Goal: Information Seeking & Learning: Learn about a topic

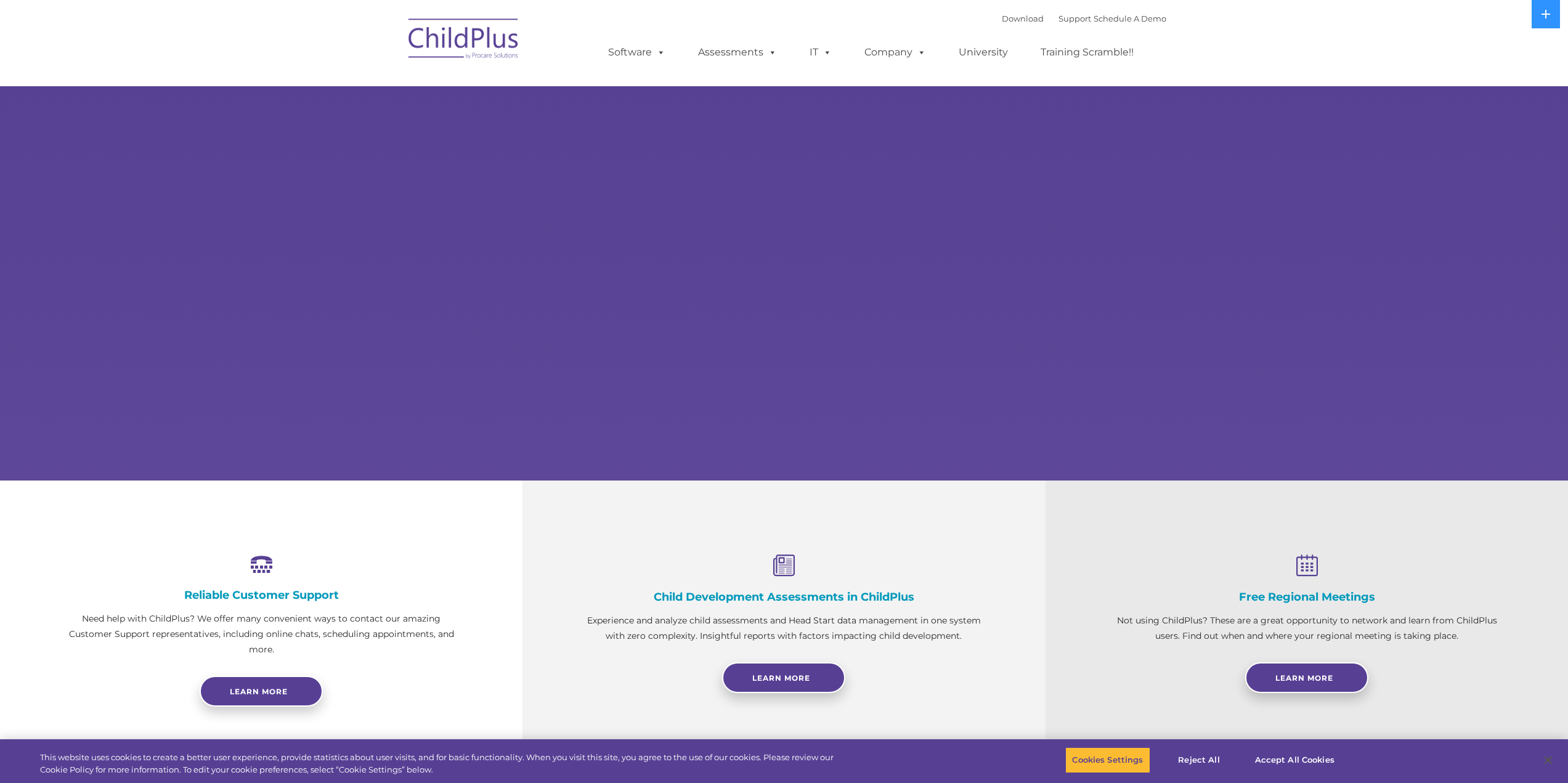
select select "MEDIUM"
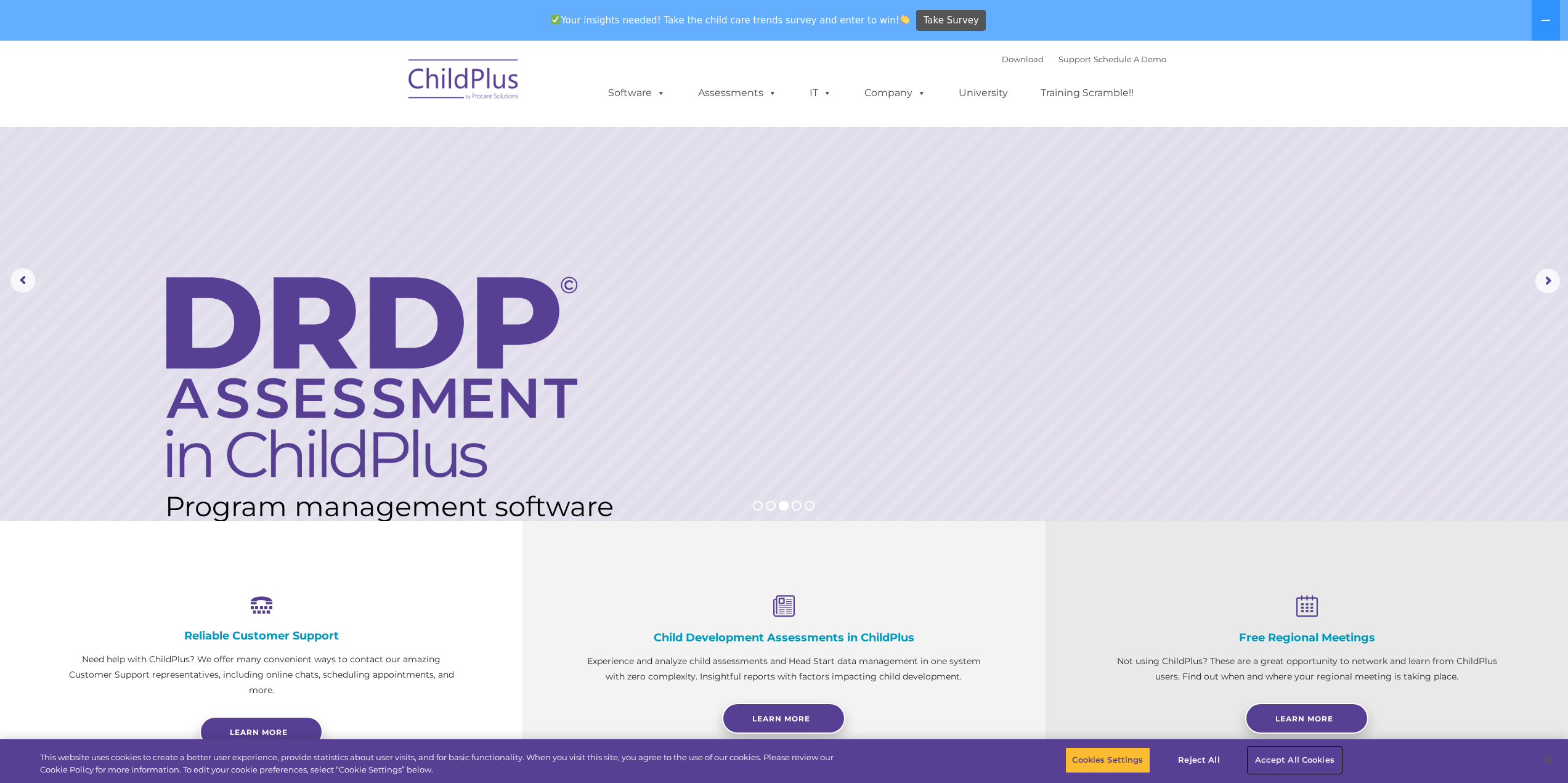
click at [1304, 767] on button "Accept All Cookies" at bounding box center [1294, 761] width 93 height 26
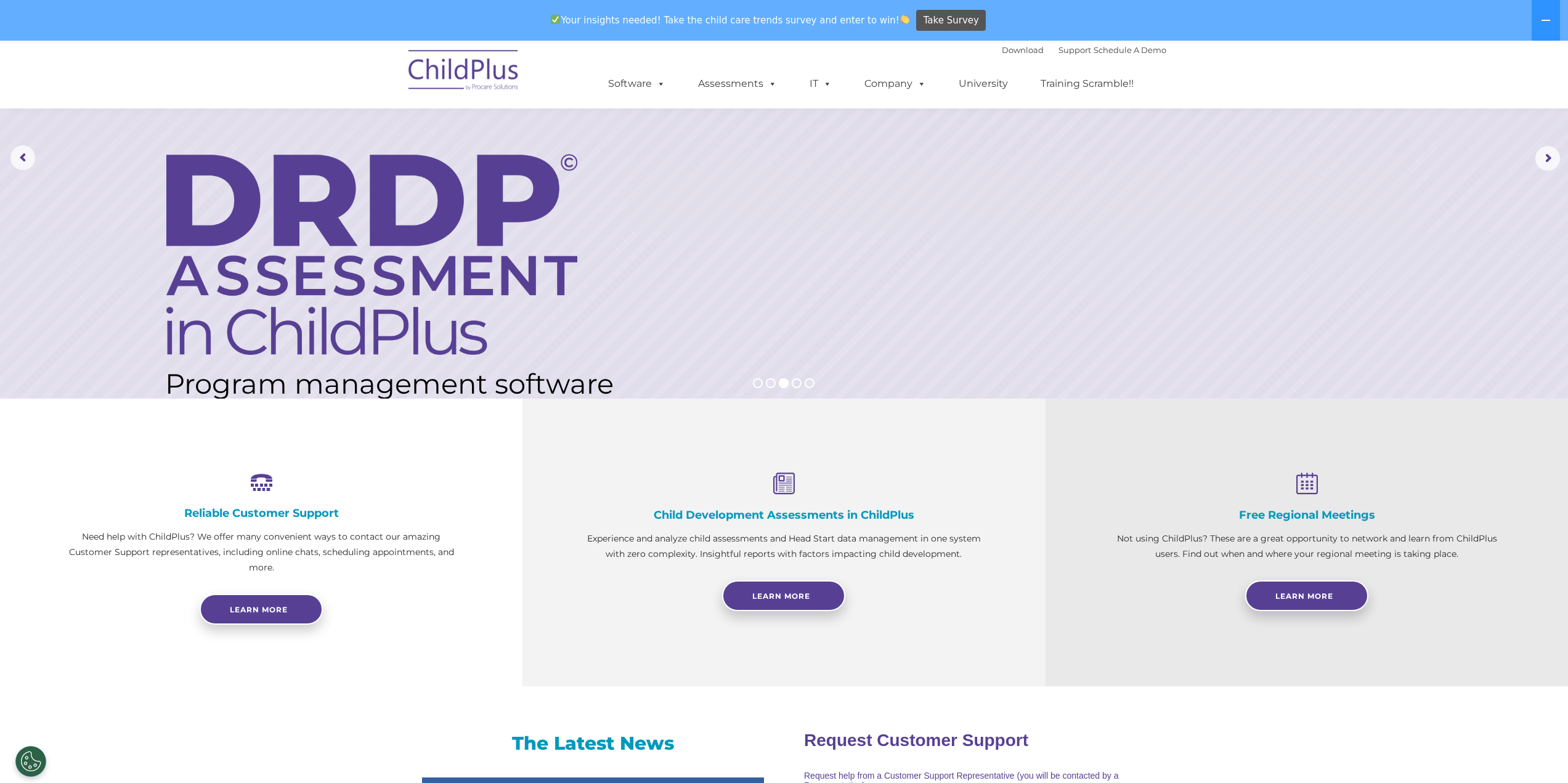
scroll to position [123, 0]
click at [796, 386] on rs-bullet at bounding box center [796, 382] width 10 height 10
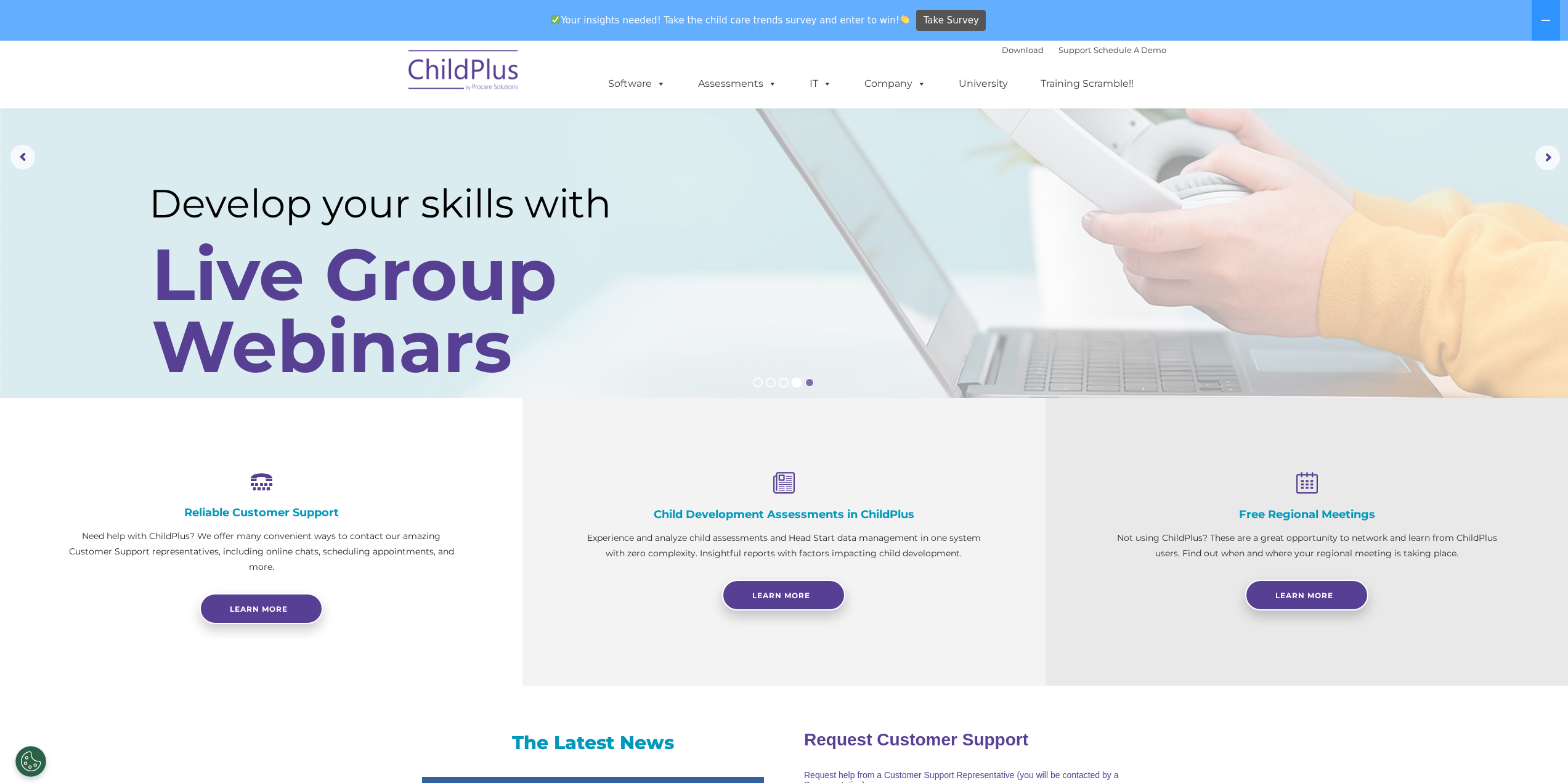
click at [808, 384] on rs-bullet at bounding box center [809, 382] width 10 height 10
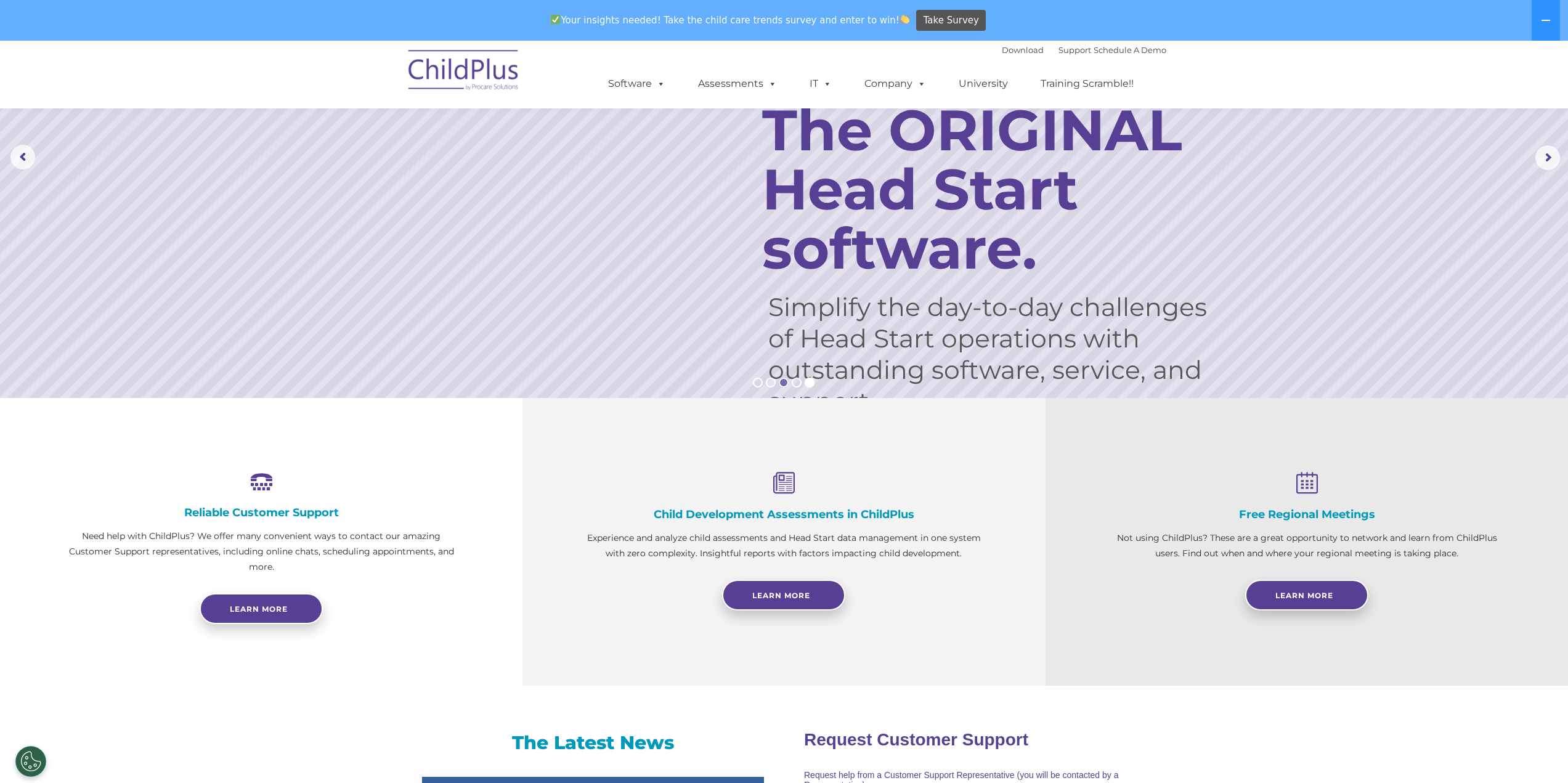
click at [782, 386] on rs-bullet at bounding box center [783, 382] width 10 height 10
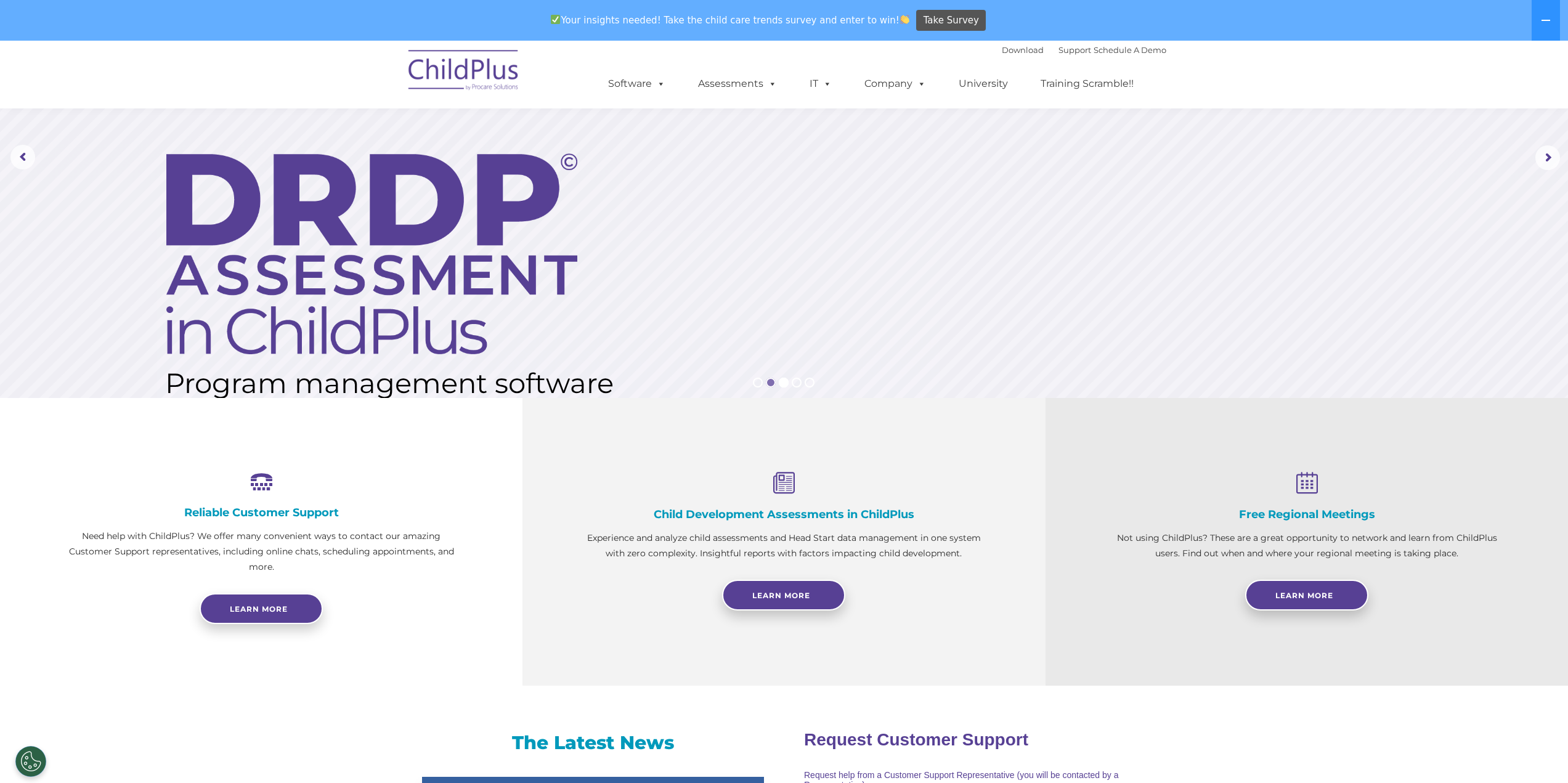
click at [769, 383] on rs-bullet at bounding box center [770, 382] width 10 height 10
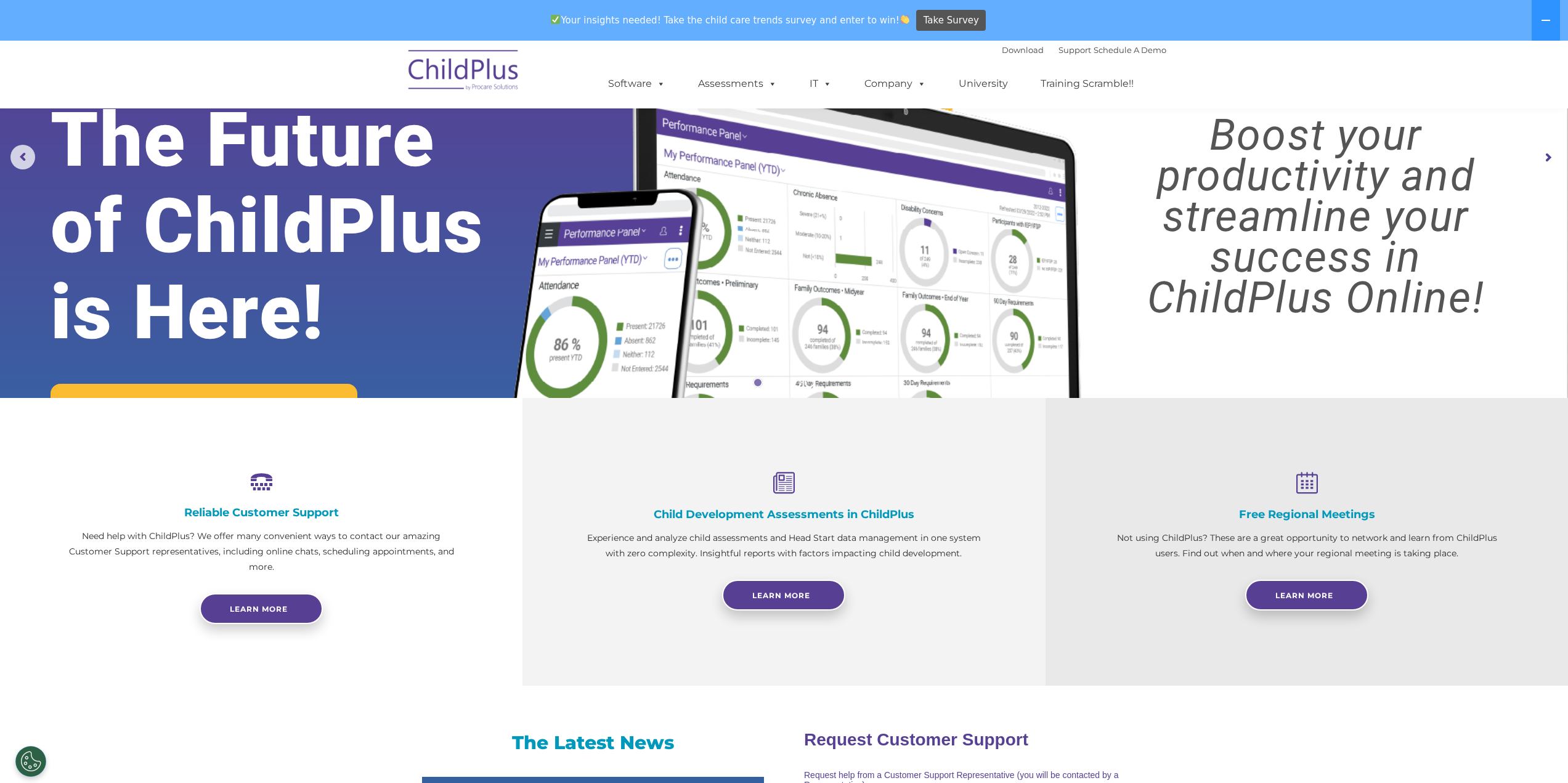
click at [760, 382] on rs-bullet at bounding box center [758, 382] width 10 height 10
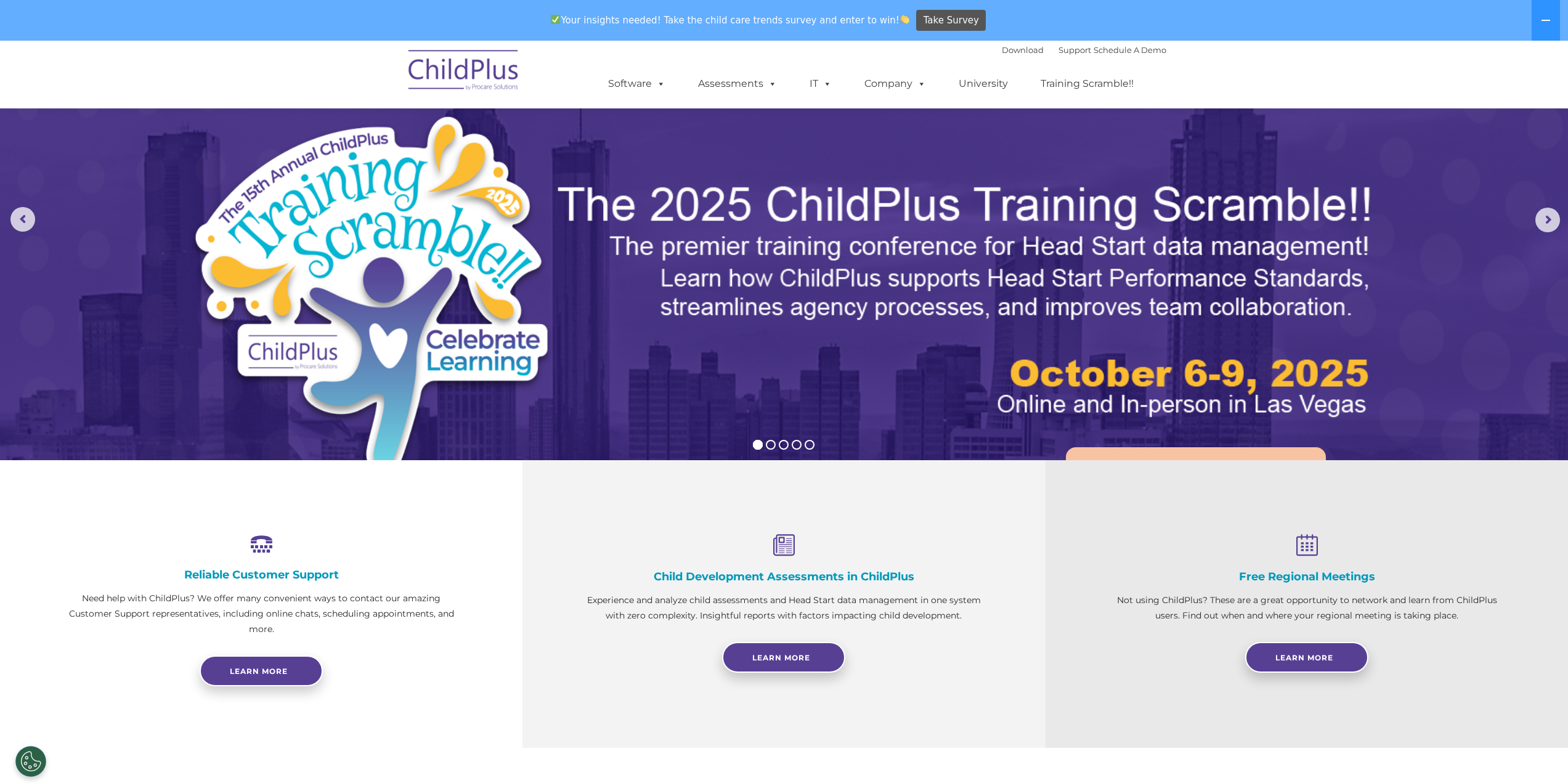
scroll to position [0, 0]
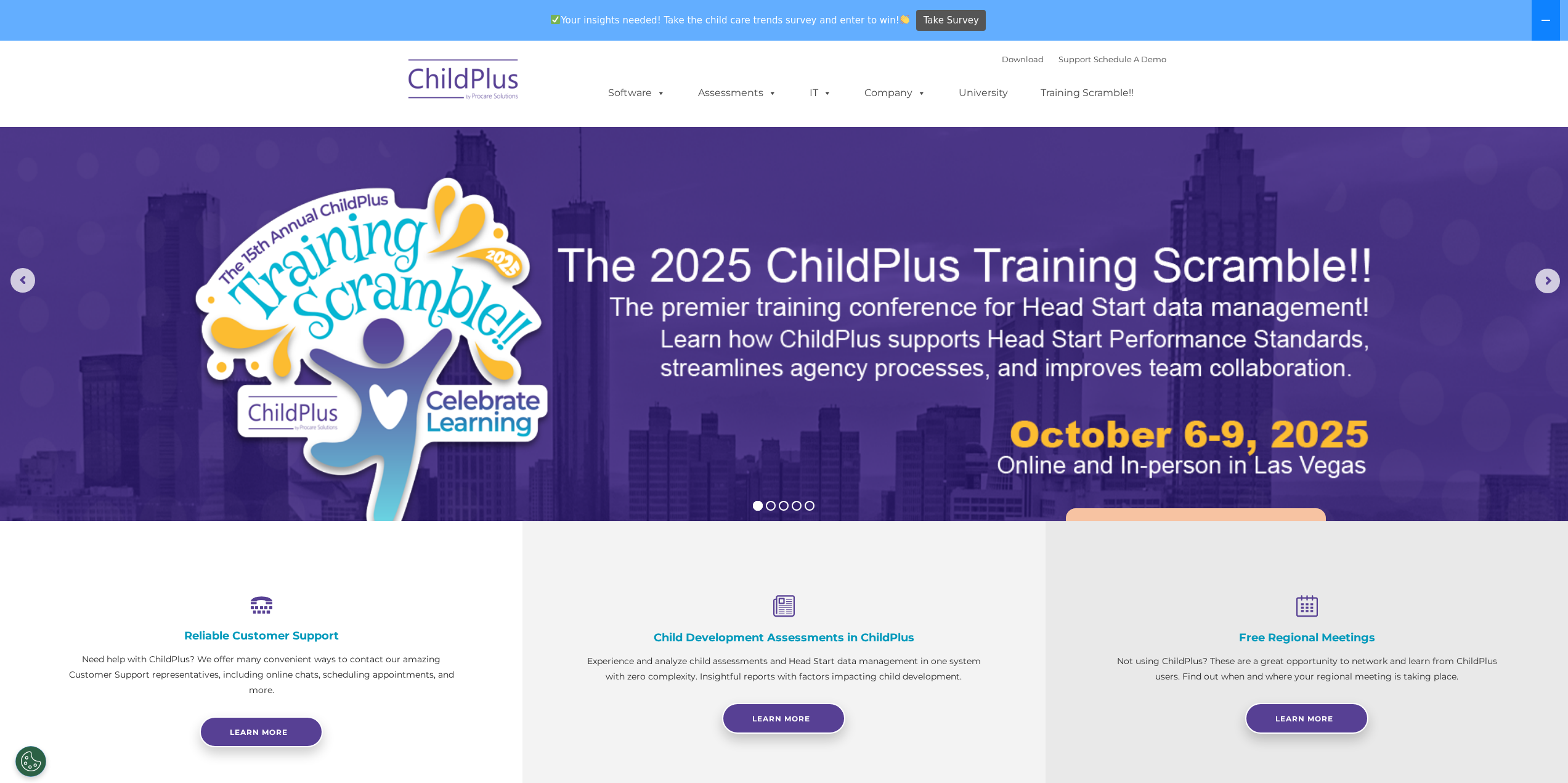
click at [1555, 23] on button at bounding box center [1546, 20] width 28 height 41
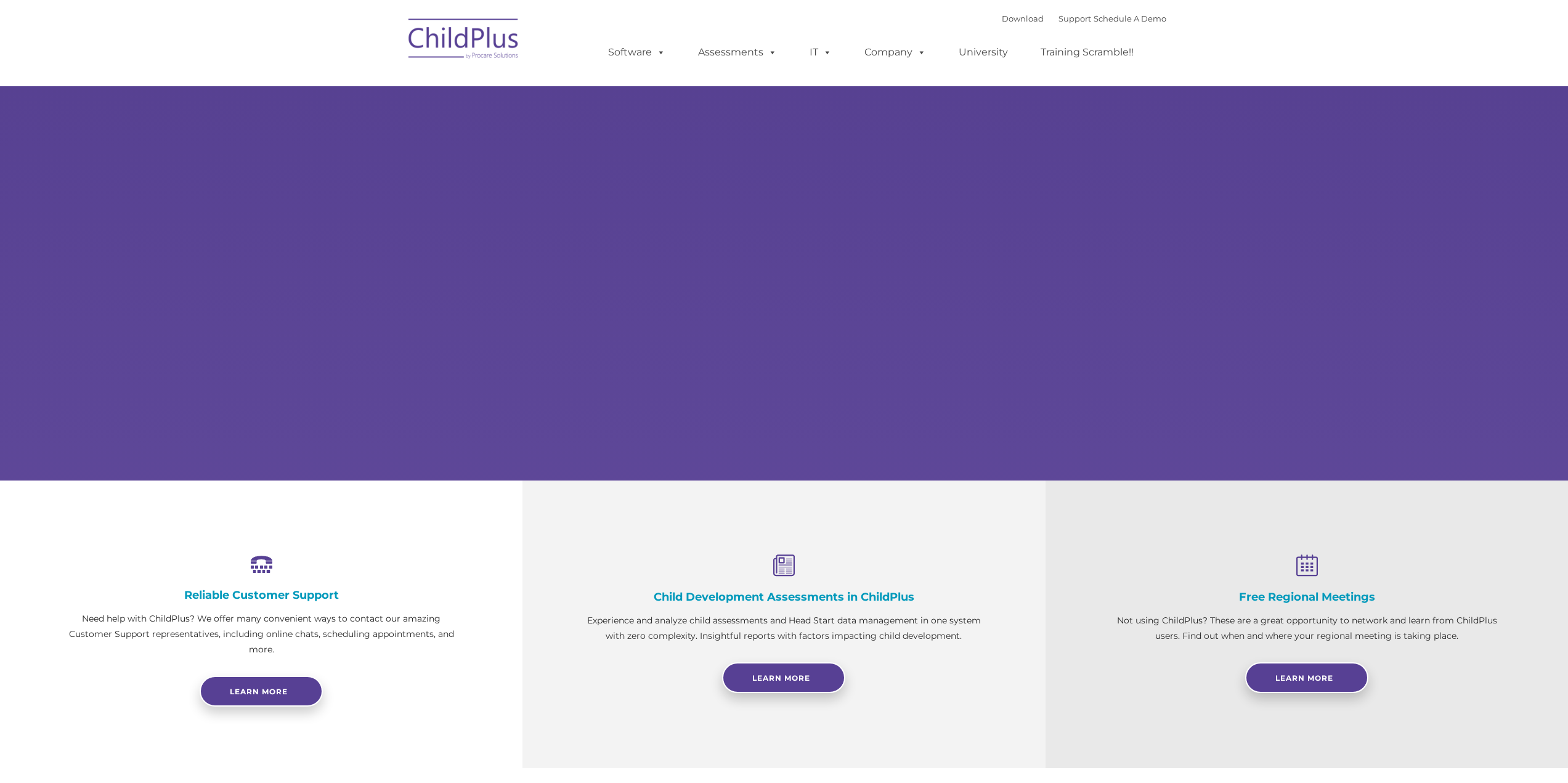
select select "MEDIUM"
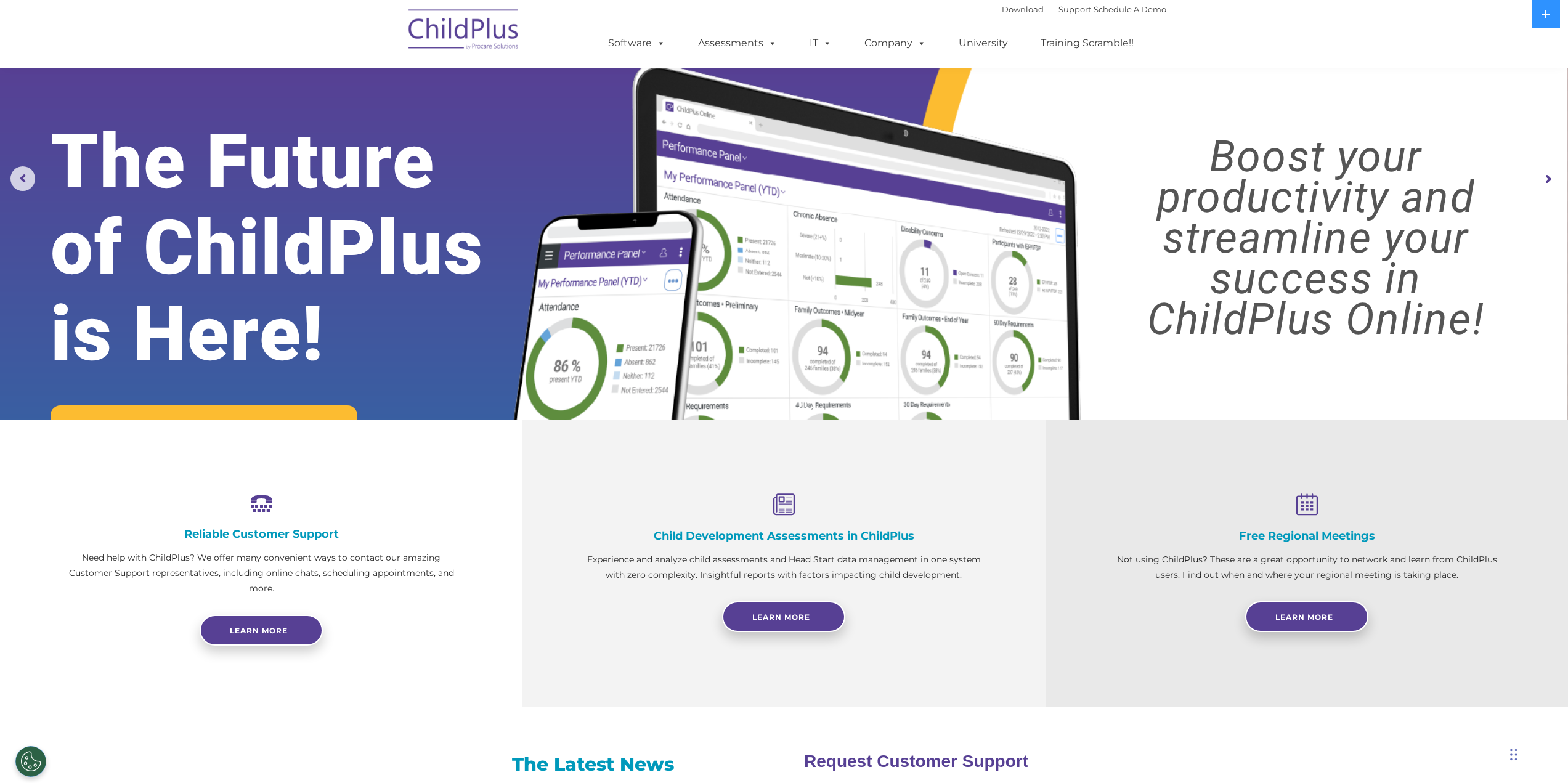
scroll to position [62, 0]
click at [917, 41] on span at bounding box center [919, 43] width 14 height 12
click at [917, 42] on span at bounding box center [919, 43] width 14 height 12
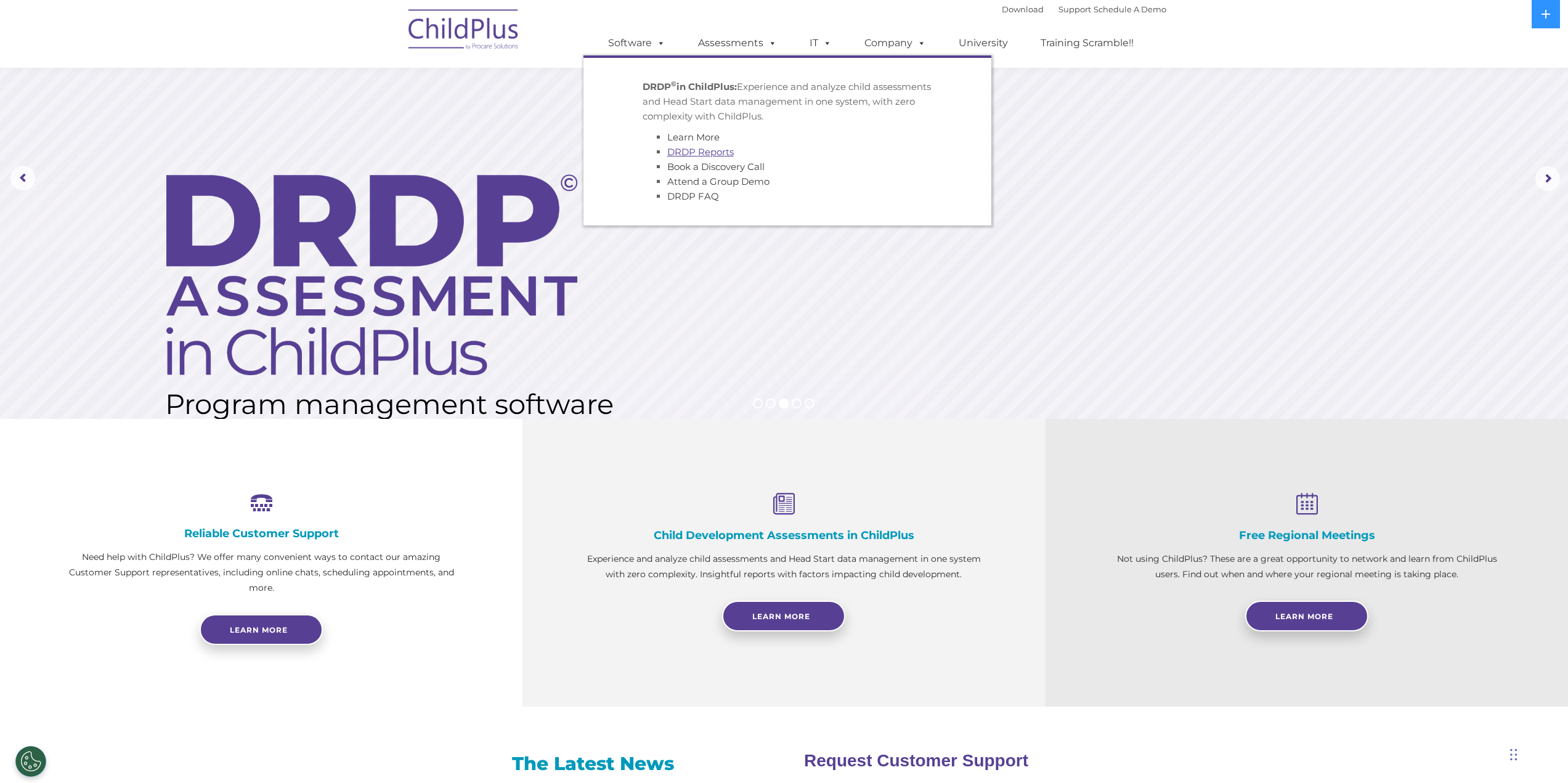
click at [696, 151] on link "DRDP Reports" at bounding box center [701, 151] width 66 height 12
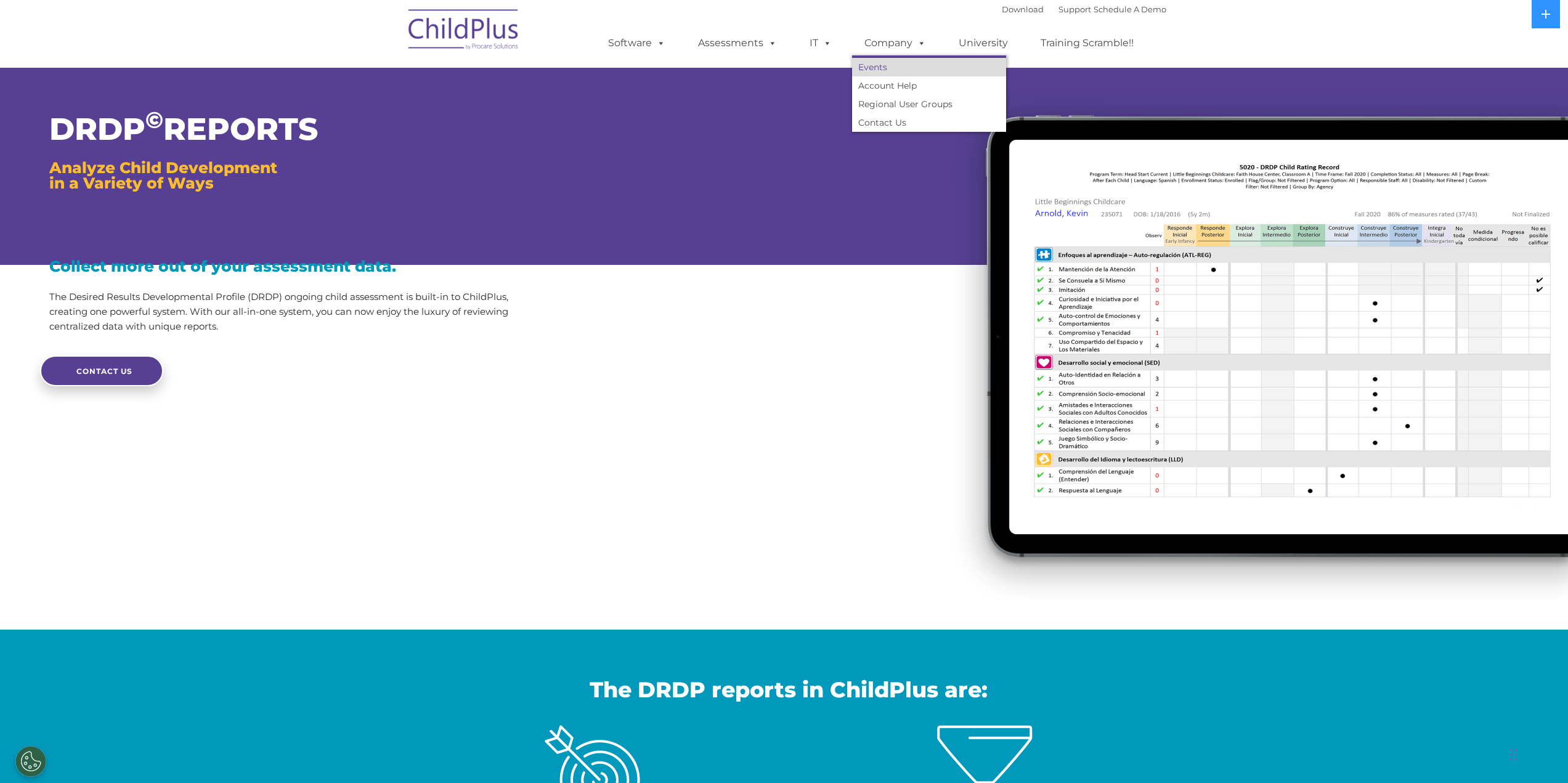
click at [881, 64] on link "Events" at bounding box center [928, 66] width 154 height 18
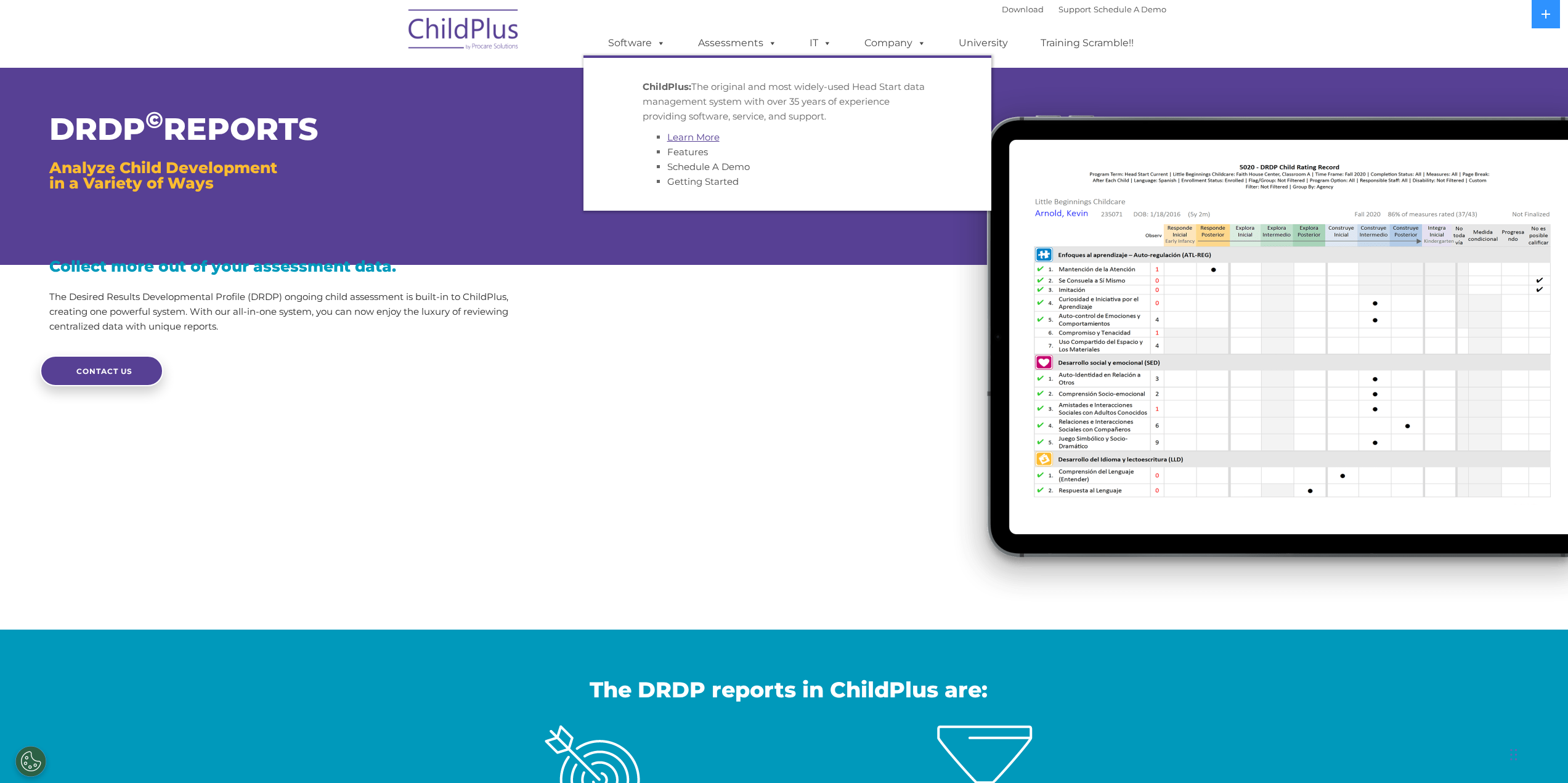
click at [679, 132] on link "Learn More" at bounding box center [693, 137] width 52 height 12
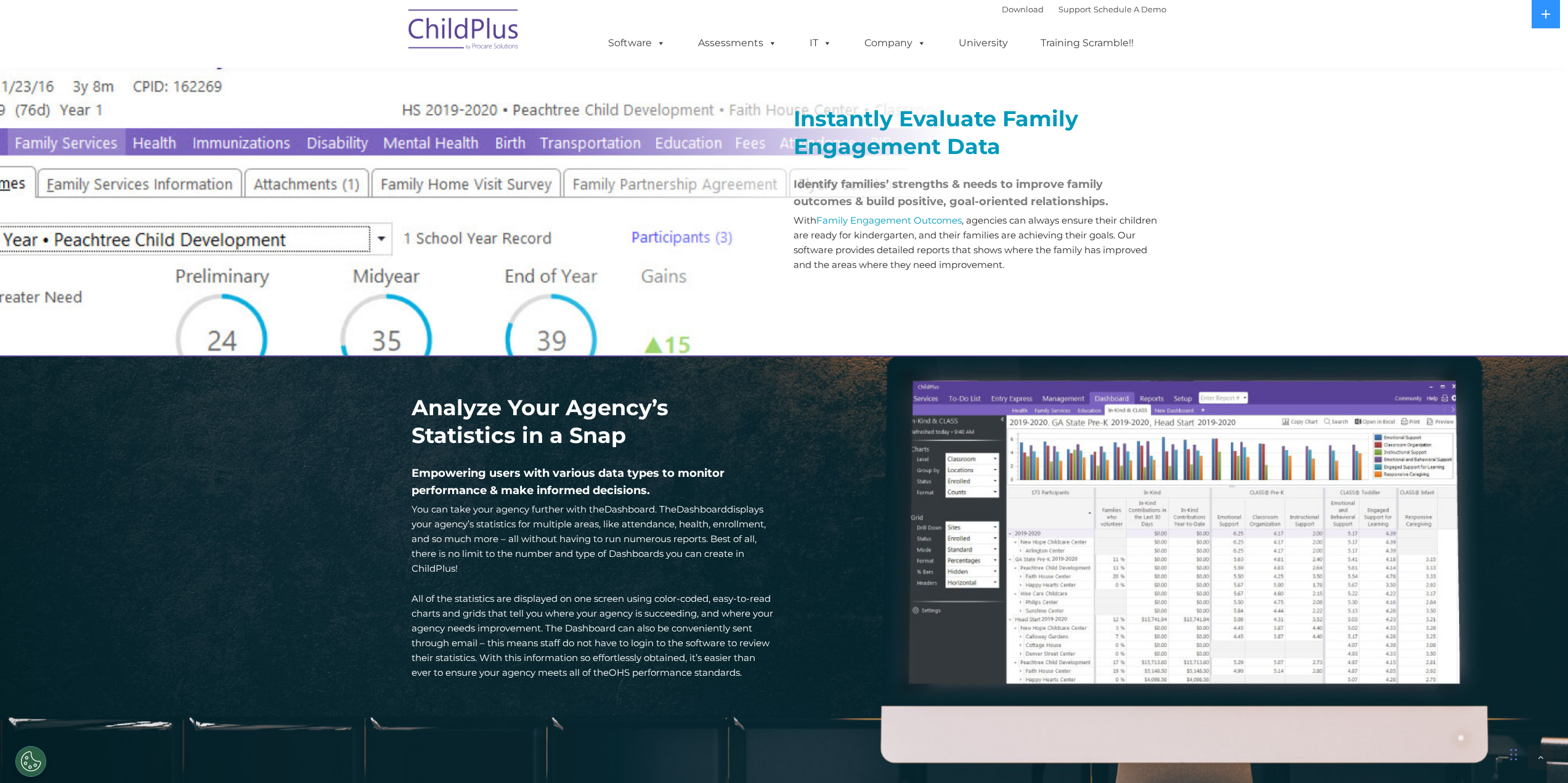
scroll to position [1412, 0]
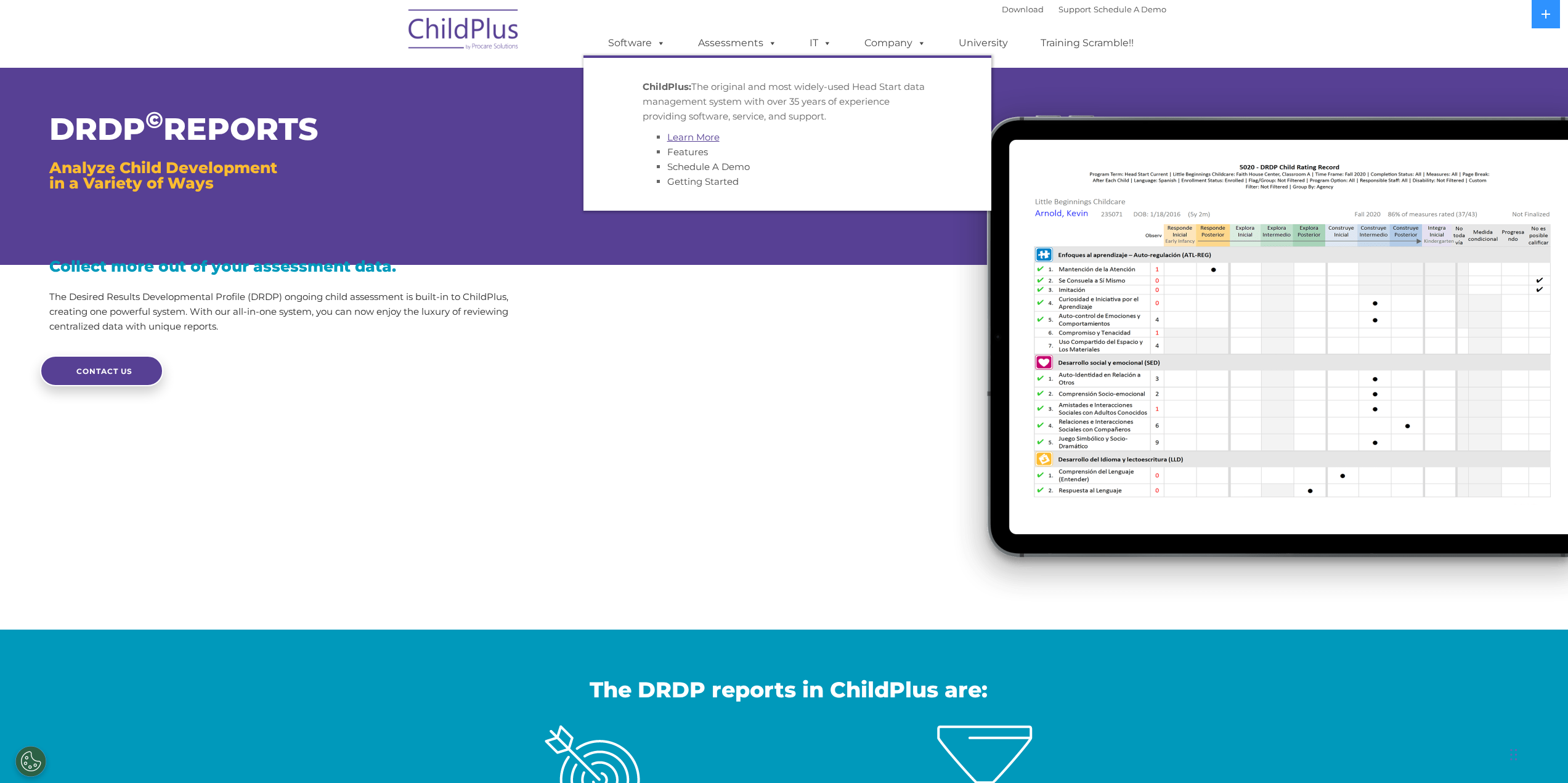
click at [681, 134] on link "Learn More" at bounding box center [693, 137] width 52 height 12
